Goal: Information Seeking & Learning: Find specific fact

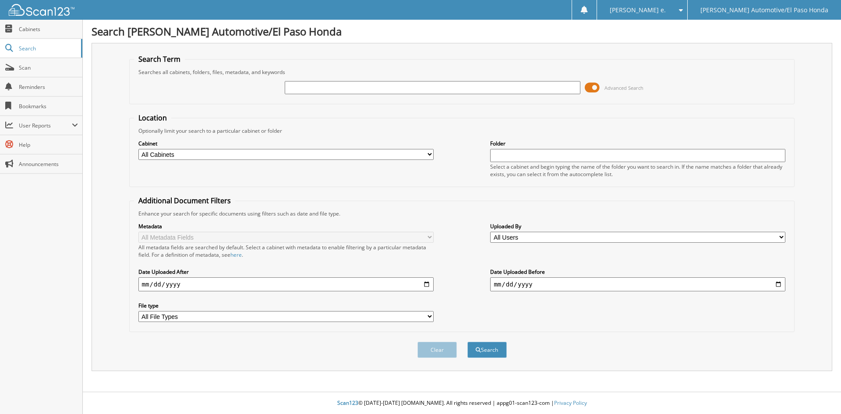
click at [352, 88] on input "text" at bounding box center [432, 87] width 295 height 13
type input "51491A"
click at [495, 350] on button "Search" at bounding box center [486, 350] width 39 height 16
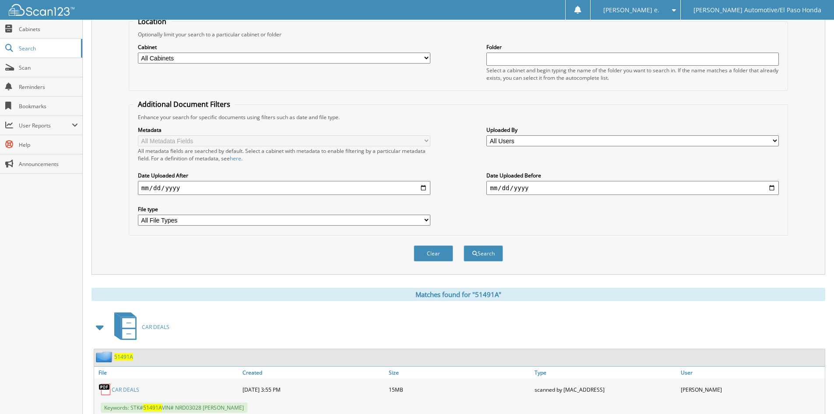
scroll to position [124, 0]
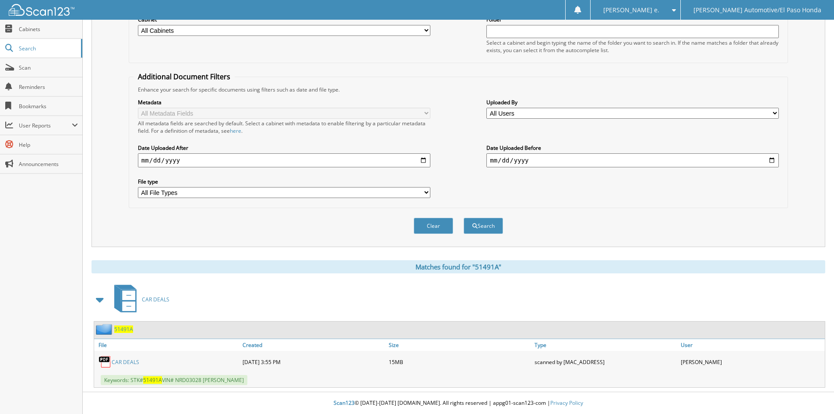
click at [122, 331] on span "51491A" at bounding box center [123, 328] width 19 height 7
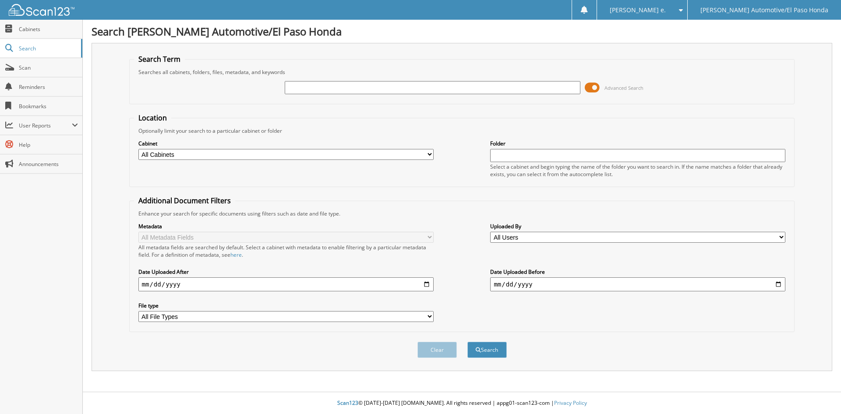
click at [303, 87] on input "text" at bounding box center [432, 87] width 295 height 13
type input "52116A"
click at [488, 350] on button "Search" at bounding box center [486, 350] width 39 height 16
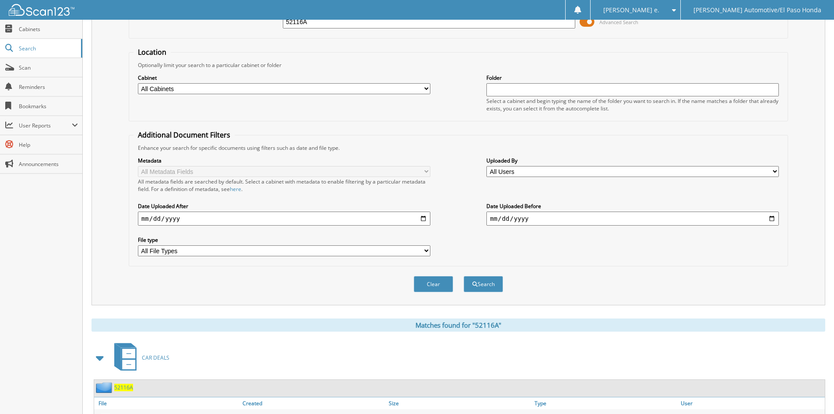
scroll to position [124, 0]
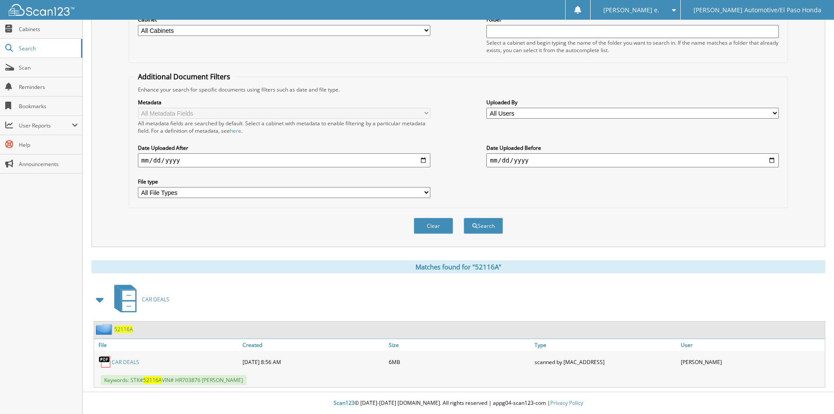
click at [124, 329] on span "52116A" at bounding box center [123, 328] width 19 height 7
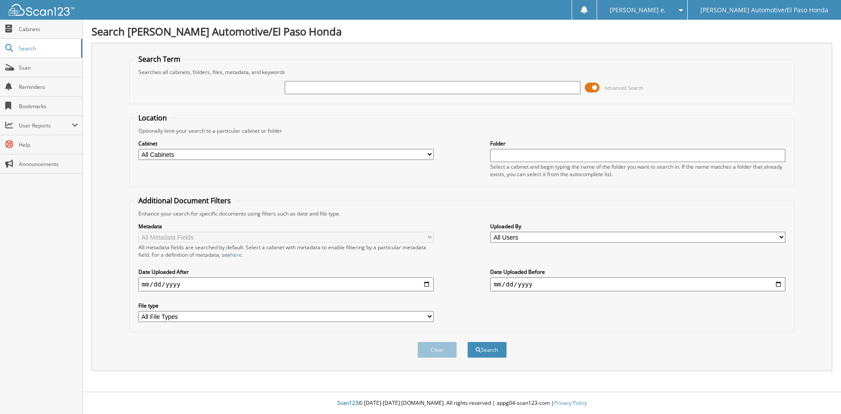
click at [324, 87] on input "text" at bounding box center [432, 87] width 295 height 13
type input "52116A"
click at [498, 350] on button "Search" at bounding box center [486, 350] width 39 height 16
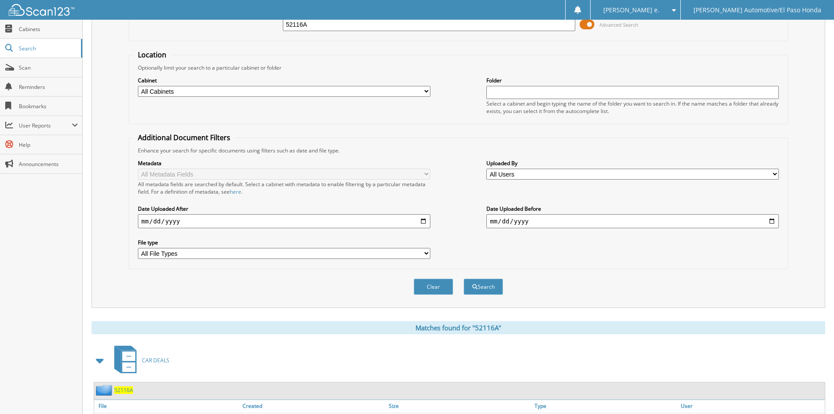
scroll to position [124, 0]
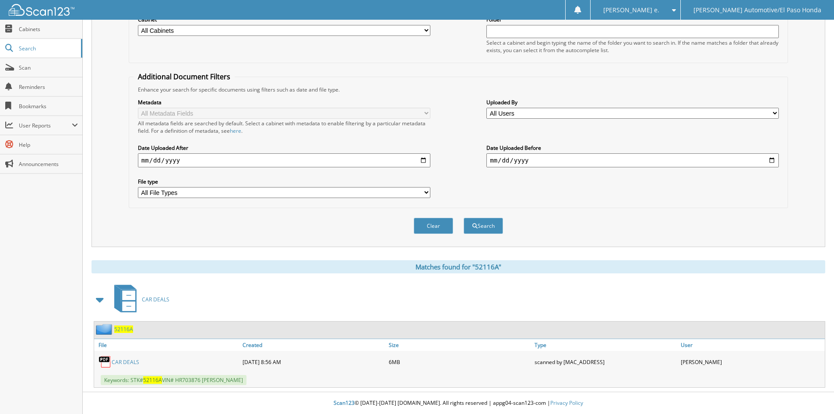
click at [126, 328] on span "52116A" at bounding box center [123, 328] width 19 height 7
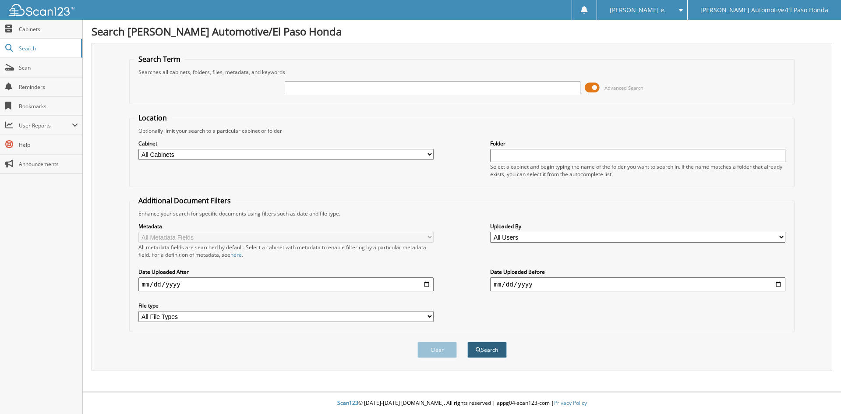
click at [481, 351] on button "Search" at bounding box center [486, 350] width 39 height 16
click at [22, 50] on span "Search" at bounding box center [48, 48] width 58 height 7
click at [323, 90] on input "text" at bounding box center [432, 87] width 295 height 13
type input "52246A"
click at [490, 349] on button "Search" at bounding box center [486, 350] width 39 height 16
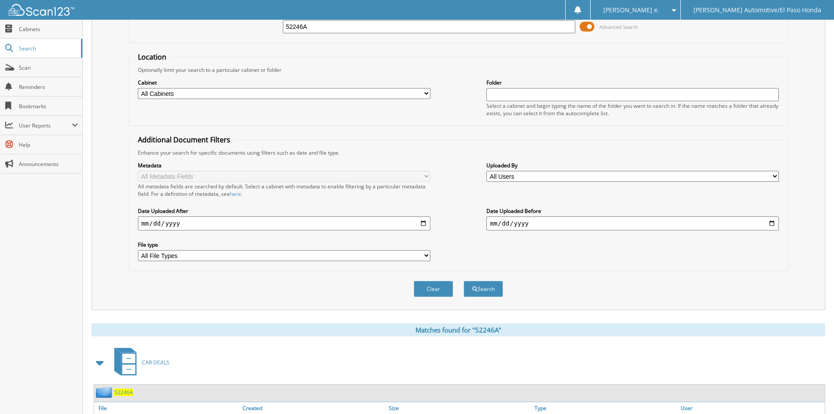
scroll to position [124, 0]
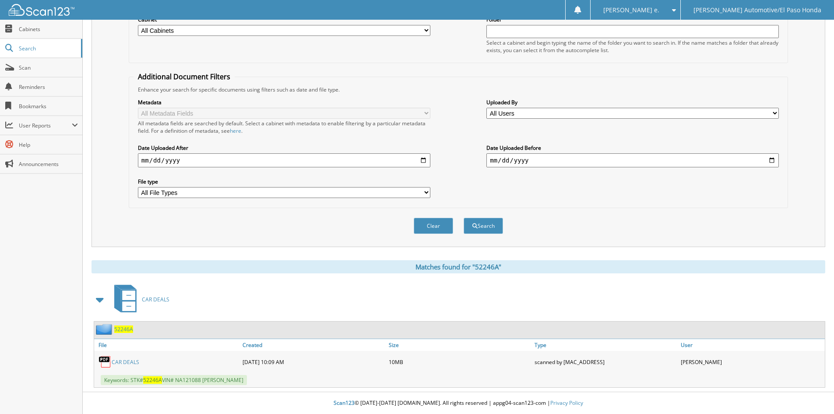
click at [124, 328] on span "52246A" at bounding box center [123, 328] width 19 height 7
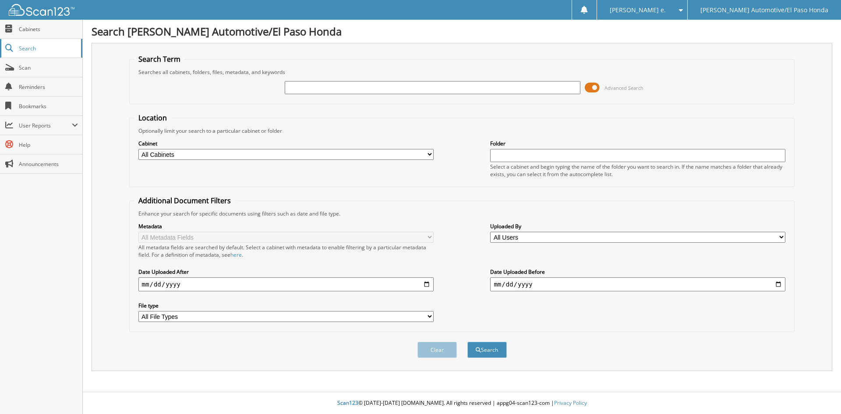
click at [34, 49] on span "Search" at bounding box center [48, 48] width 58 height 7
